Goal: Task Accomplishment & Management: Complete application form

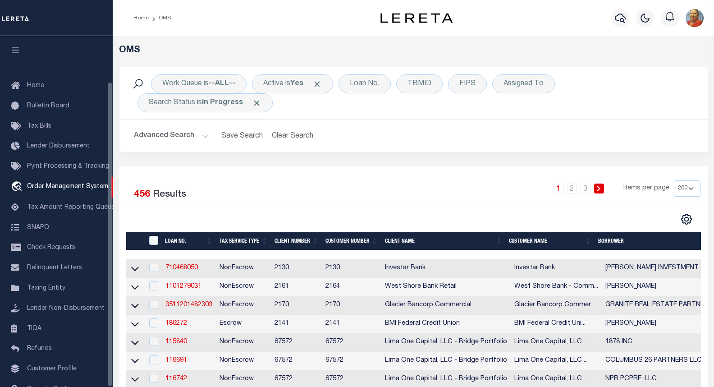
select select "200"
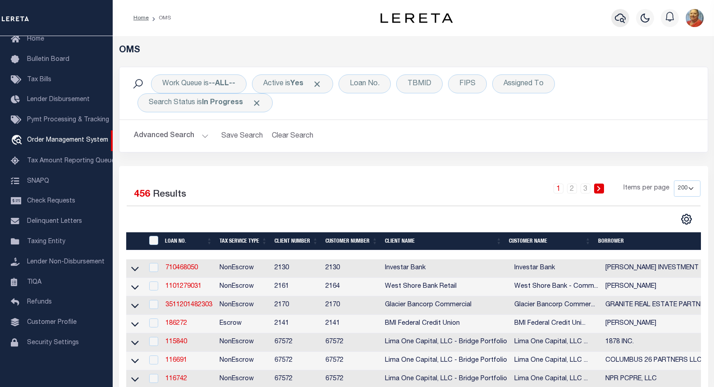
click at [617, 21] on icon "button" at bounding box center [620, 18] width 11 height 9
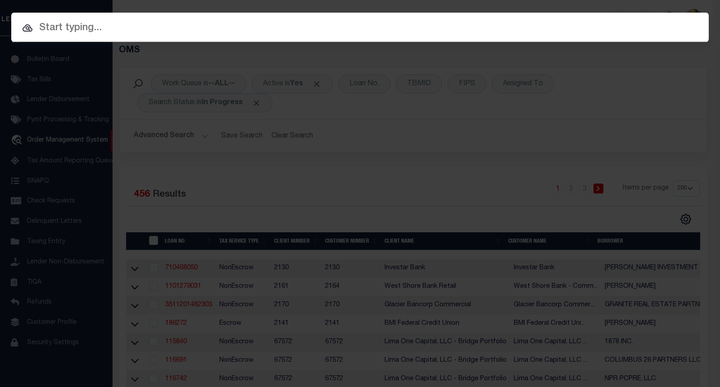
paste input "10010631"
type input "10010631"
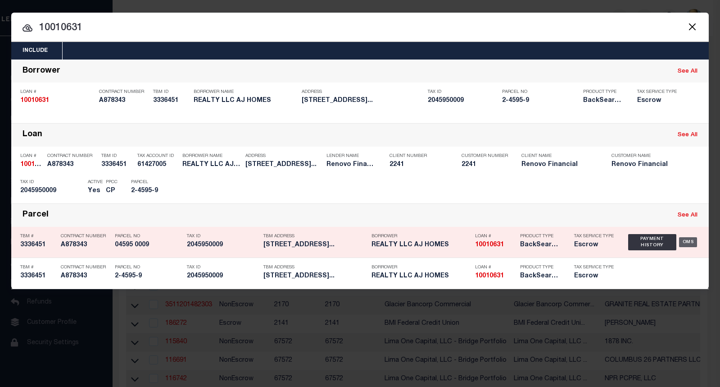
click at [682, 242] on div "OMS" at bounding box center [688, 242] width 18 height 10
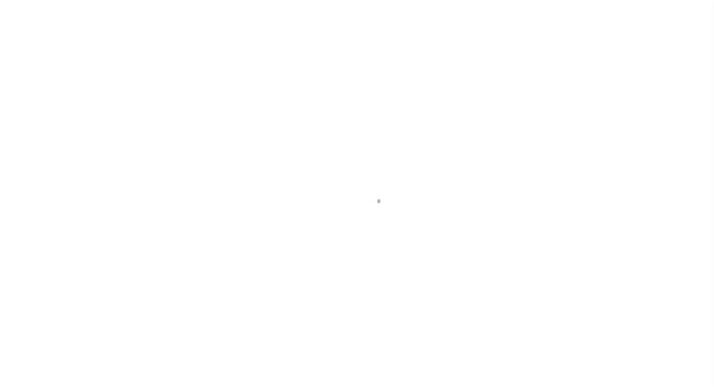
select select "25067"
select select "10"
select select "Escrow"
type input "3222 OLINVILLE AVE"
type input "04595 0009"
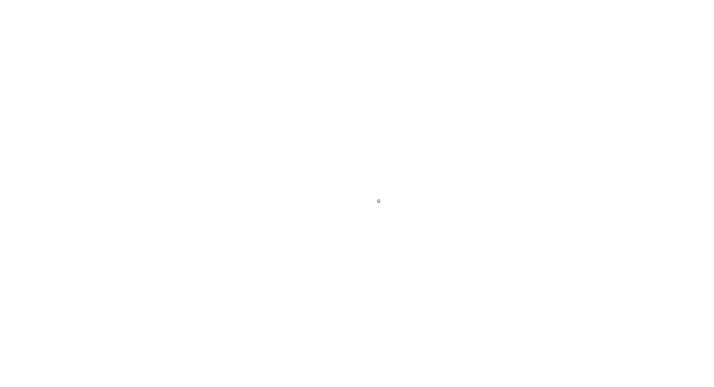
type input "BRONX NY 104676318"
type input "a0kUS0000018FXZ"
type input "NY"
select select
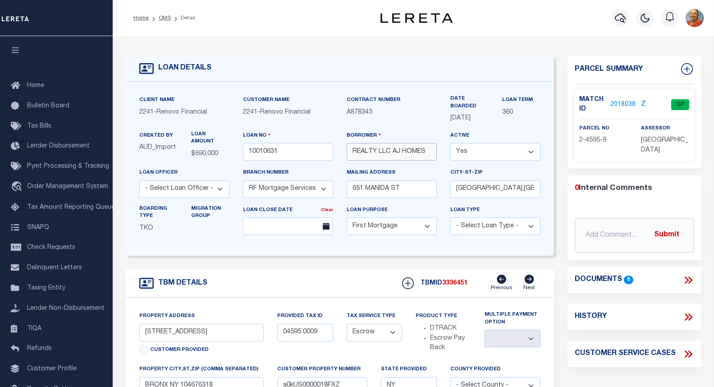
drag, startPoint x: 428, startPoint y: 155, endPoint x: 350, endPoint y: 151, distance: 77.6
click at [350, 151] on input "REALTY LLC AJ HOMES" at bounding box center [391, 152] width 90 height 18
click at [619, 17] on icon "button" at bounding box center [620, 18] width 11 height 11
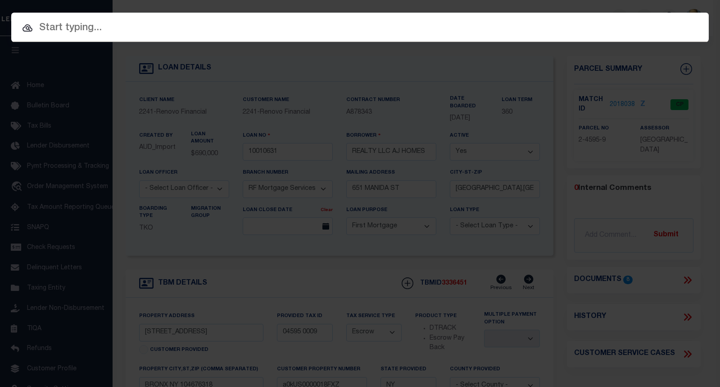
click at [63, 25] on input "text" at bounding box center [360, 28] width 698 height 16
paste input "10010478"
type input "10010478"
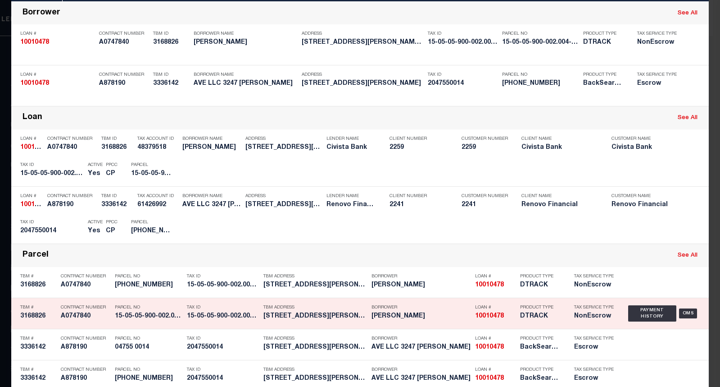
scroll to position [77, 0]
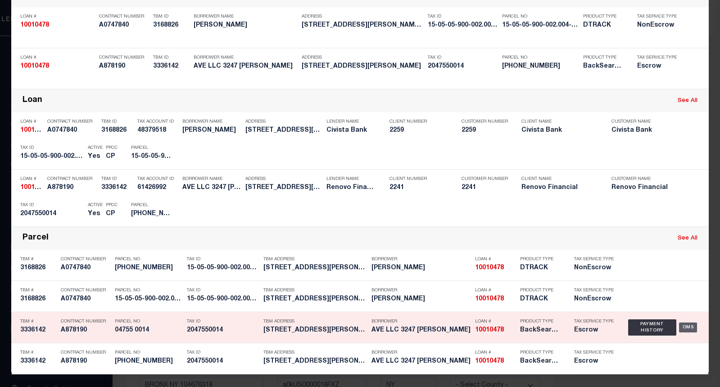
click at [692, 328] on div "OMS" at bounding box center [688, 327] width 18 height 10
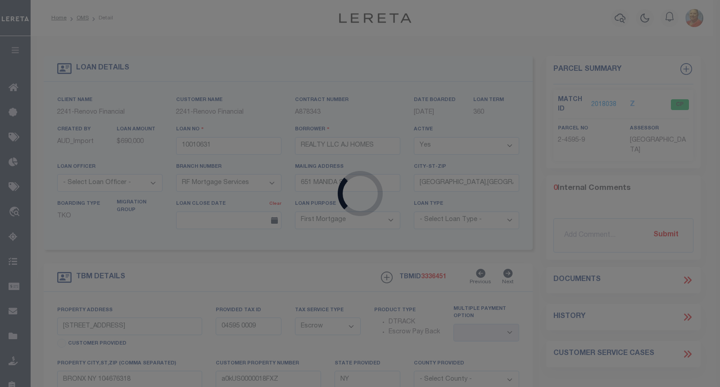
type input "10010478"
type input "AVE LLC 3247 BRUNER"
type input "4058 BRONX BLVD # 15"
type input "BRONX,NY,10466"
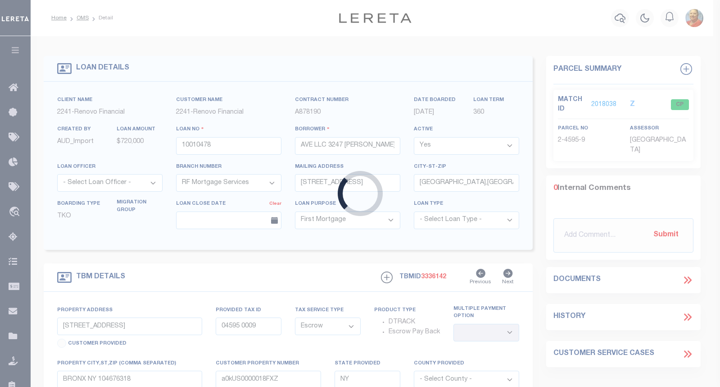
type input "3247 BRUNER AVE"
type input "04755 0014"
type input "BRONX NY 104693124"
type input "a0kUS0000018Bs9"
select select
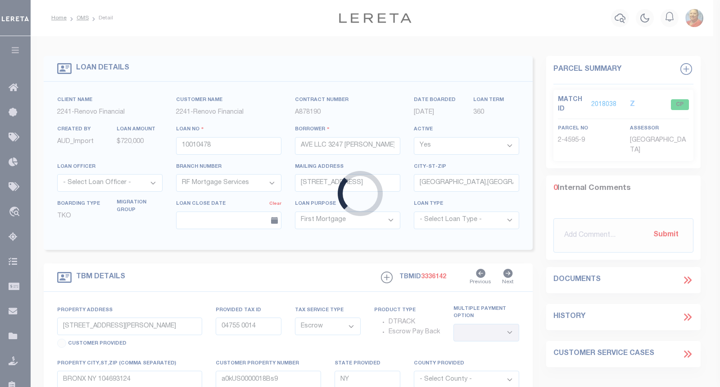
select select
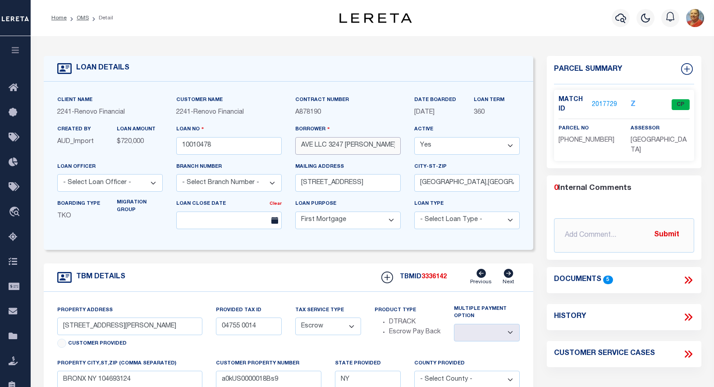
drag, startPoint x: 374, startPoint y: 148, endPoint x: 300, endPoint y: 145, distance: 74.0
click at [300, 145] on input "AVE LLC 3247 BRUNER" at bounding box center [347, 146] width 105 height 18
click at [621, 14] on icon "button" at bounding box center [620, 18] width 11 height 9
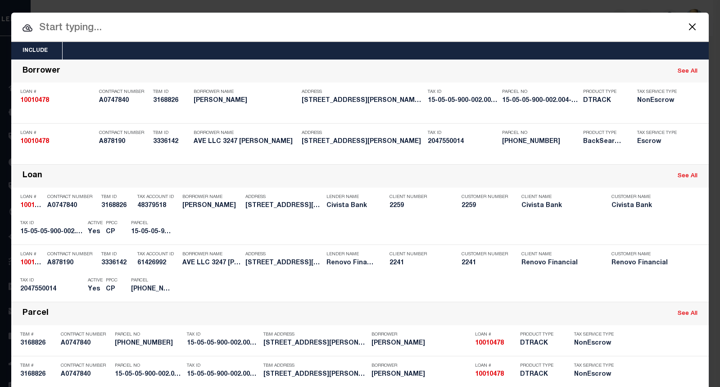
click at [99, 32] on input "text" at bounding box center [360, 28] width 698 height 16
paste input "10020599"
type input "10020599"
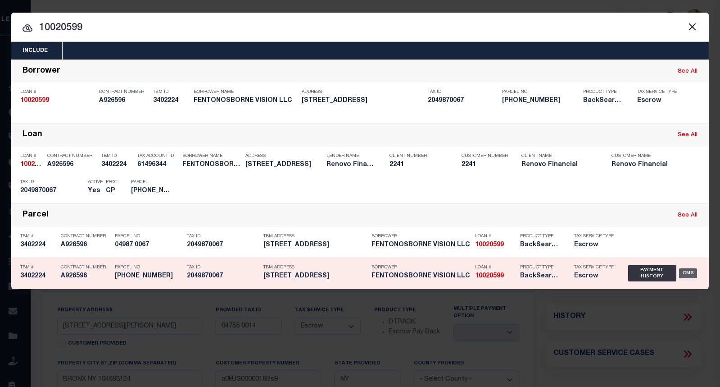
click at [685, 274] on div "OMS" at bounding box center [688, 273] width 18 height 10
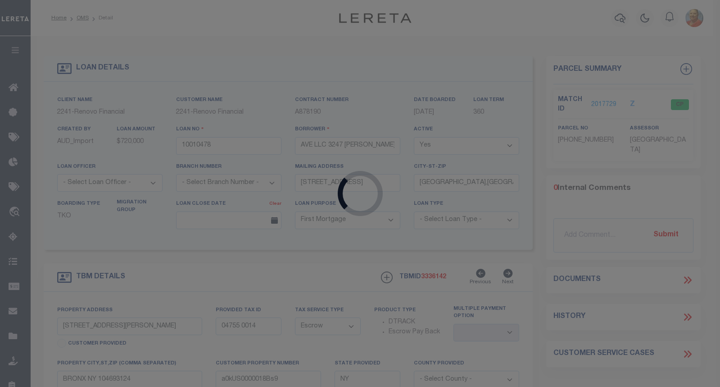
type input "10020599"
type input "FENTONOSBORNE VISION LLC"
select select "14701"
type input "22 SOUTH TERRACE AVENUE"
type input "MOUNT VERNON NY 10550"
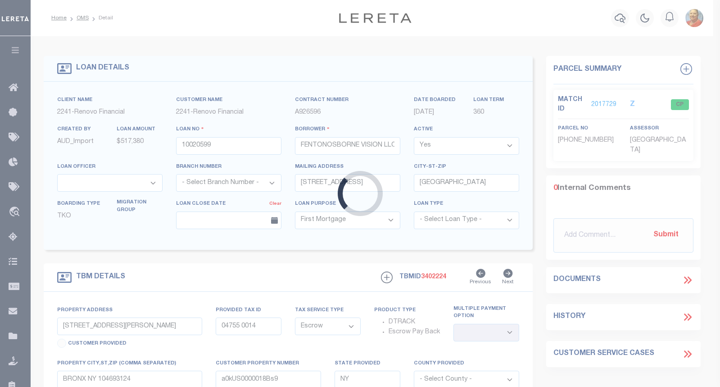
type input "4025 SETON AVENUE"
type input "04987 0067"
type input "BRONX, NY 10466"
type input "a0kUS000007eIdJ"
select select
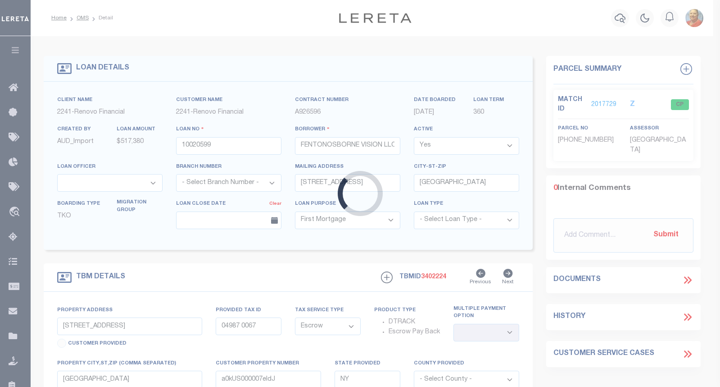
type textarea "Liability Limited to Customer Provided Parcel"
select select
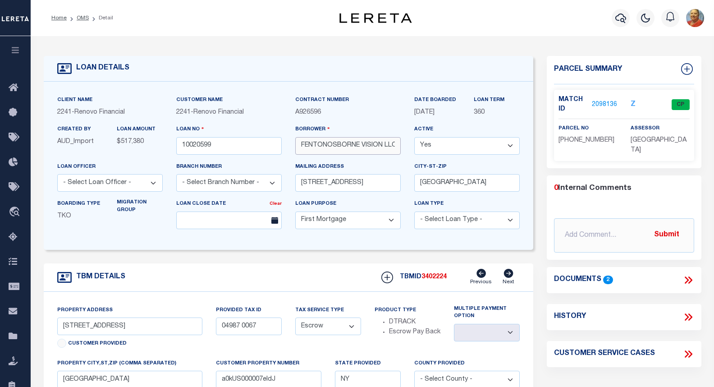
scroll to position [0, 1]
drag, startPoint x: 301, startPoint y: 146, endPoint x: 409, endPoint y: 145, distance: 108.6
click at [409, 145] on div "Client Name 2241 - Renovo Financial Customer Name 2241 - Renovo Financial Contr…" at bounding box center [288, 165] width 476 height 141
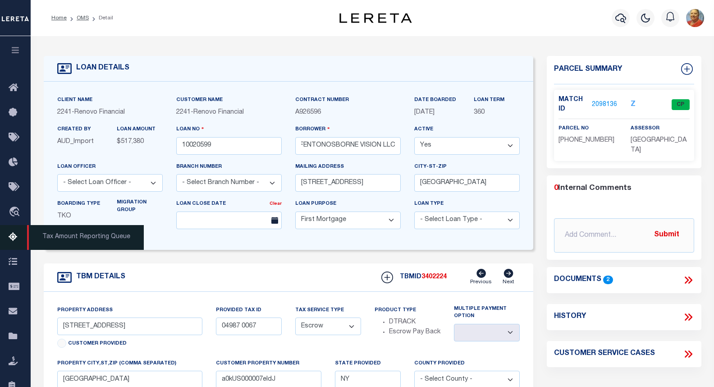
scroll to position [0, 0]
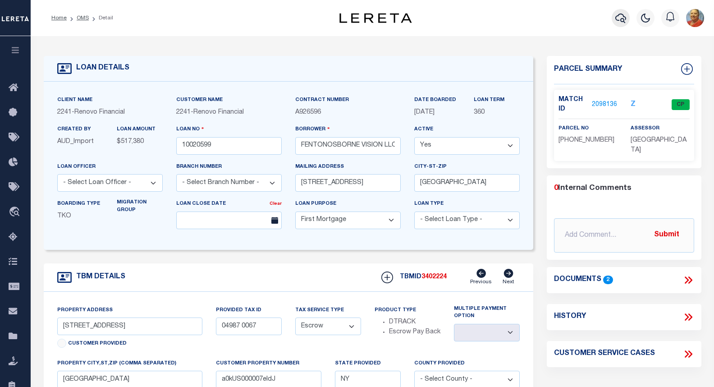
click at [625, 20] on icon "button" at bounding box center [620, 18] width 11 height 11
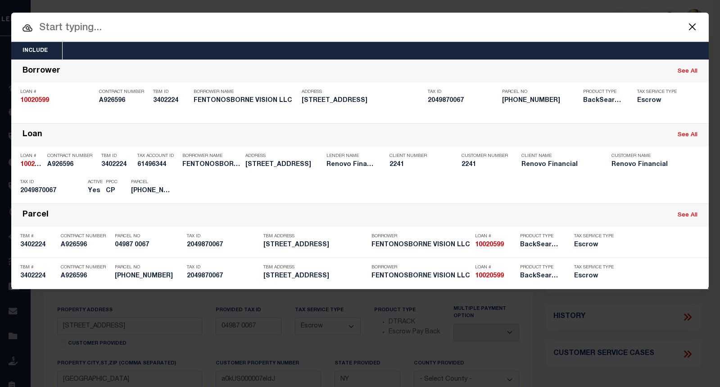
click at [101, 35] on input "text" at bounding box center [360, 28] width 698 height 16
paste input "10020054"
type input "10020054"
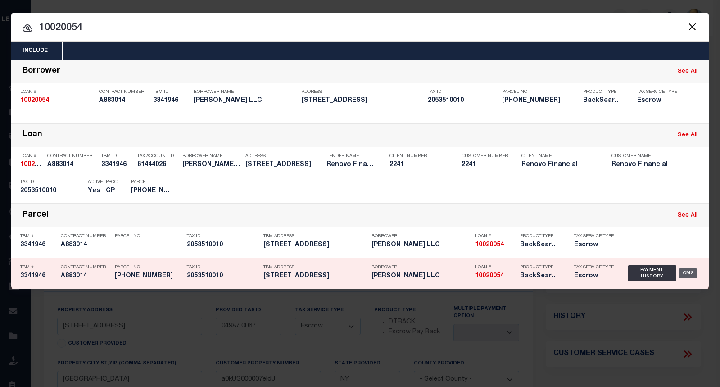
click at [688, 275] on div "OMS" at bounding box center [688, 273] width 18 height 10
type input "10020054"
type input "BRUCE STUART LLC"
type input "310 KNOLLWOOD AVENUE"
type input "LITTLE NECK,NY,11363"
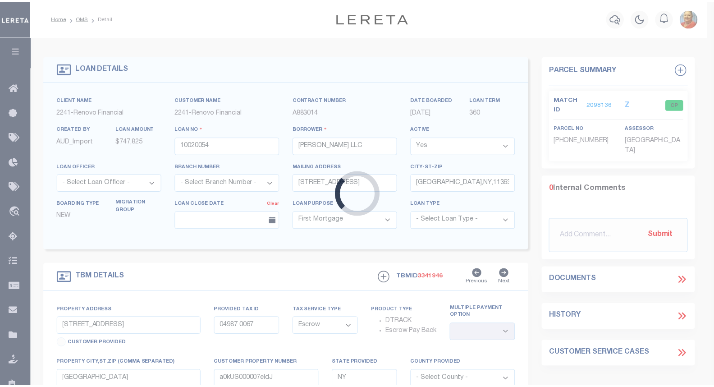
type input "3183 E TREMONT AVE"
type input "BRONX, NY 10461"
type input "a0kUS000001ixiT"
select select
type textarea "LEGAL REQUIRED"
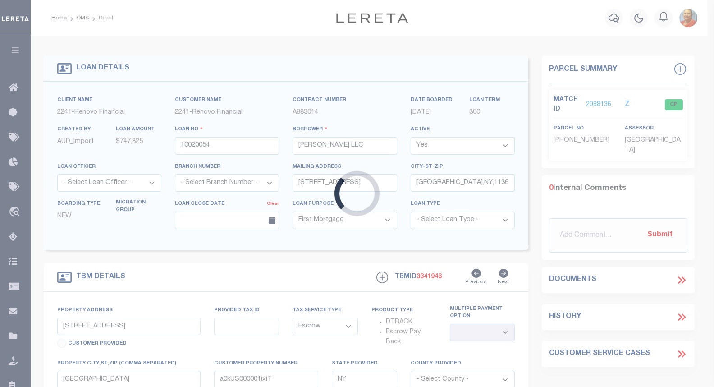
select select
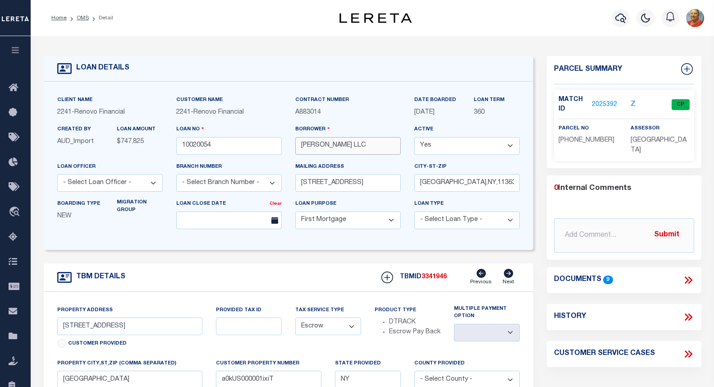
drag, startPoint x: 365, startPoint y: 149, endPoint x: 300, endPoint y: 146, distance: 65.0
click at [300, 146] on input "BRUCE STUART LLC" at bounding box center [347, 146] width 105 height 18
click at [620, 21] on icon "button" at bounding box center [620, 18] width 11 height 9
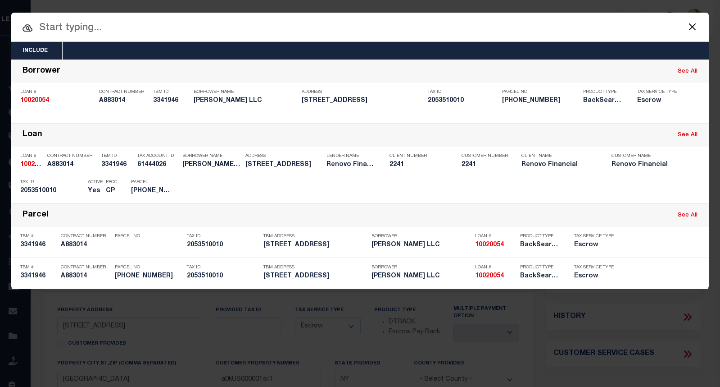
paste input "10010539"
type input "10010539"
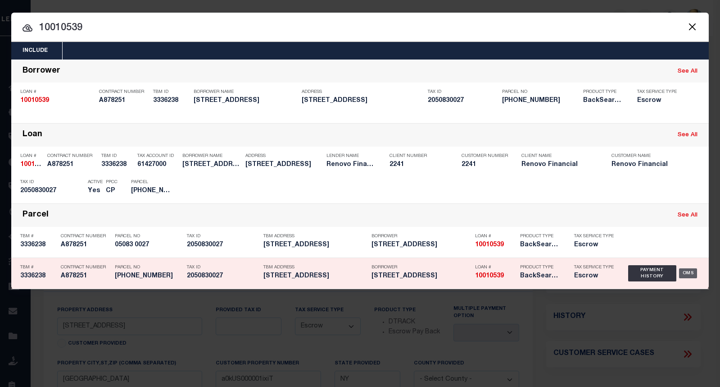
click at [691, 277] on div "OMS" at bounding box center [688, 273] width 18 height 10
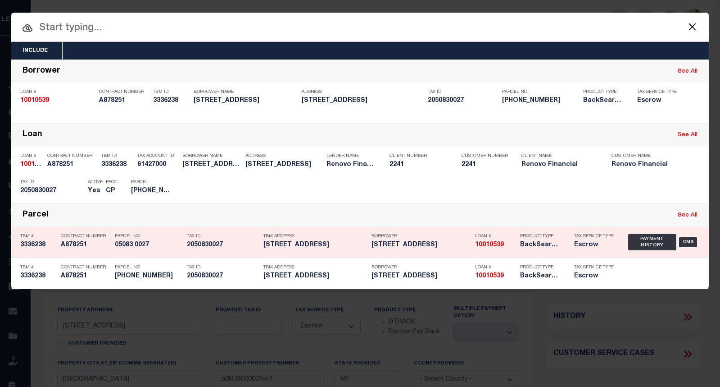
type input "10010539"
type input "241ST STREET 674 E"
select select
type input "2749 WALLACE AVE"
type input "BRONX,NY,10467"
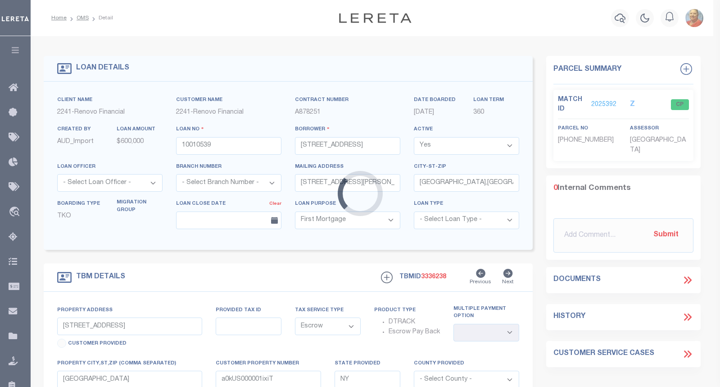
type input "674 E 241ST ST"
type input "05083 0027"
type input "BRONX NY 104701030"
type input "a0kUS0000018DkH"
select select
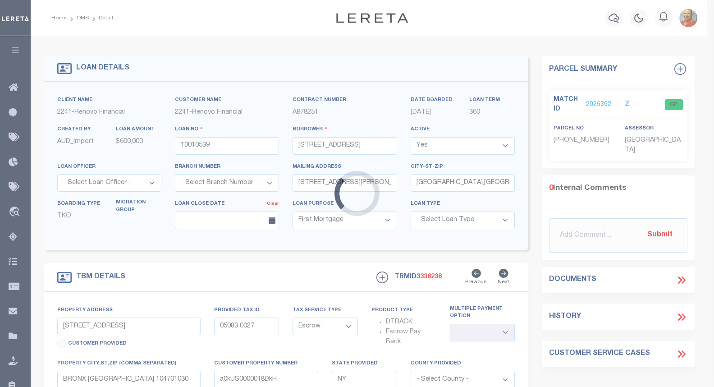
select select
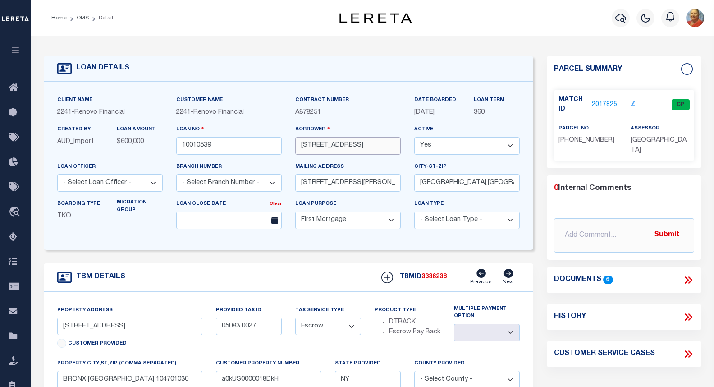
drag, startPoint x: 371, startPoint y: 147, endPoint x: 301, endPoint y: 146, distance: 70.8
click at [301, 146] on input "241ST STREET 674 E" at bounding box center [347, 146] width 105 height 18
